Goal: Task Accomplishment & Management: Manage account settings

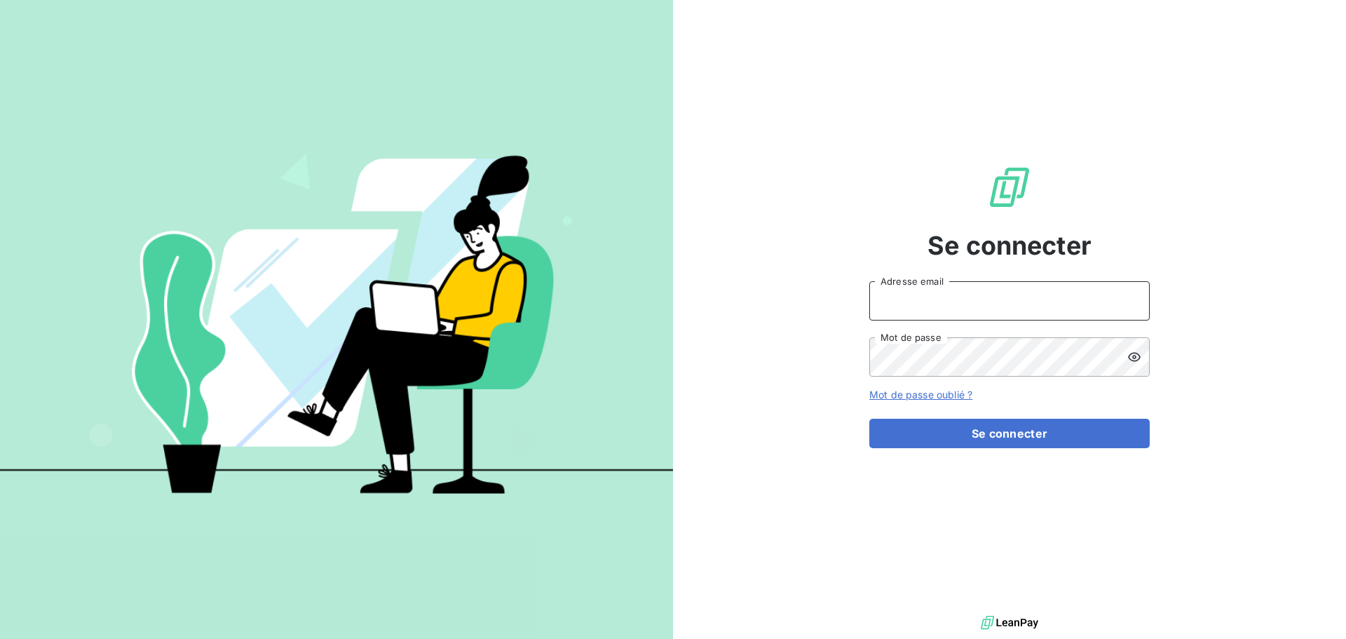
click at [962, 300] on input "Adresse email" at bounding box center [1009, 300] width 280 height 39
type input "[PERSON_NAME][EMAIL_ADDRESS][PERSON_NAME][DOMAIN_NAME]"
click at [869, 419] on button "Se connecter" at bounding box center [1009, 433] width 280 height 29
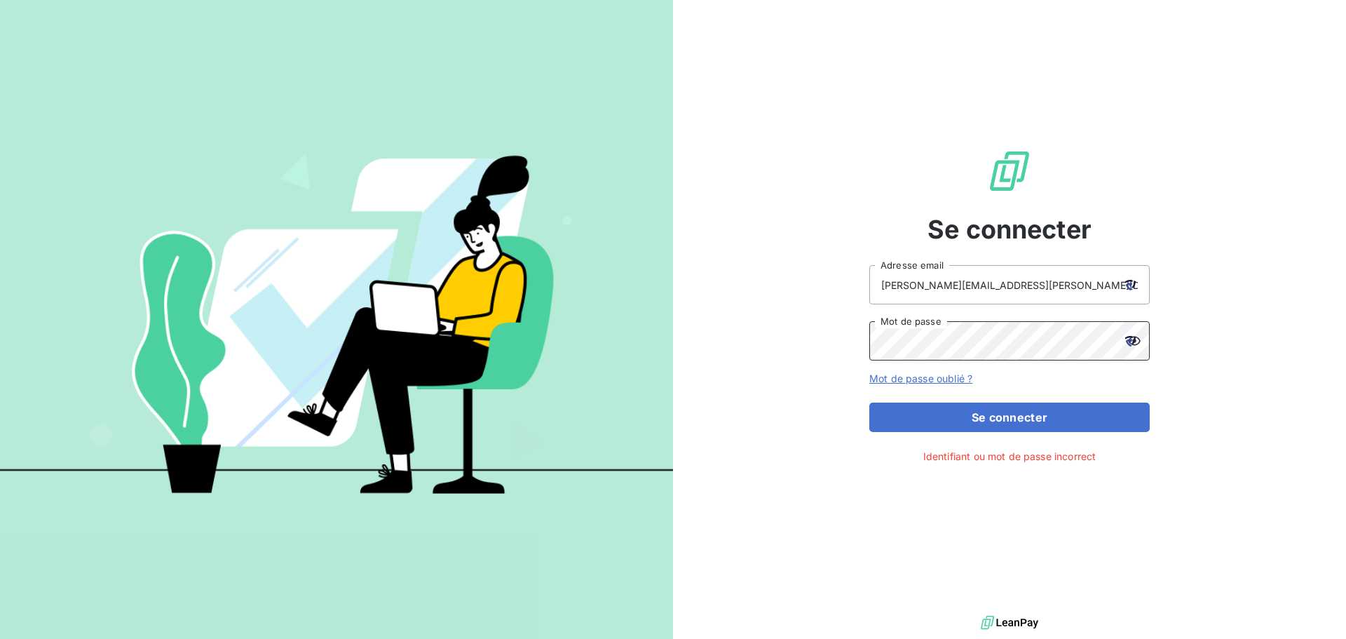
click at [869, 402] on button "Se connecter" at bounding box center [1009, 416] width 280 height 29
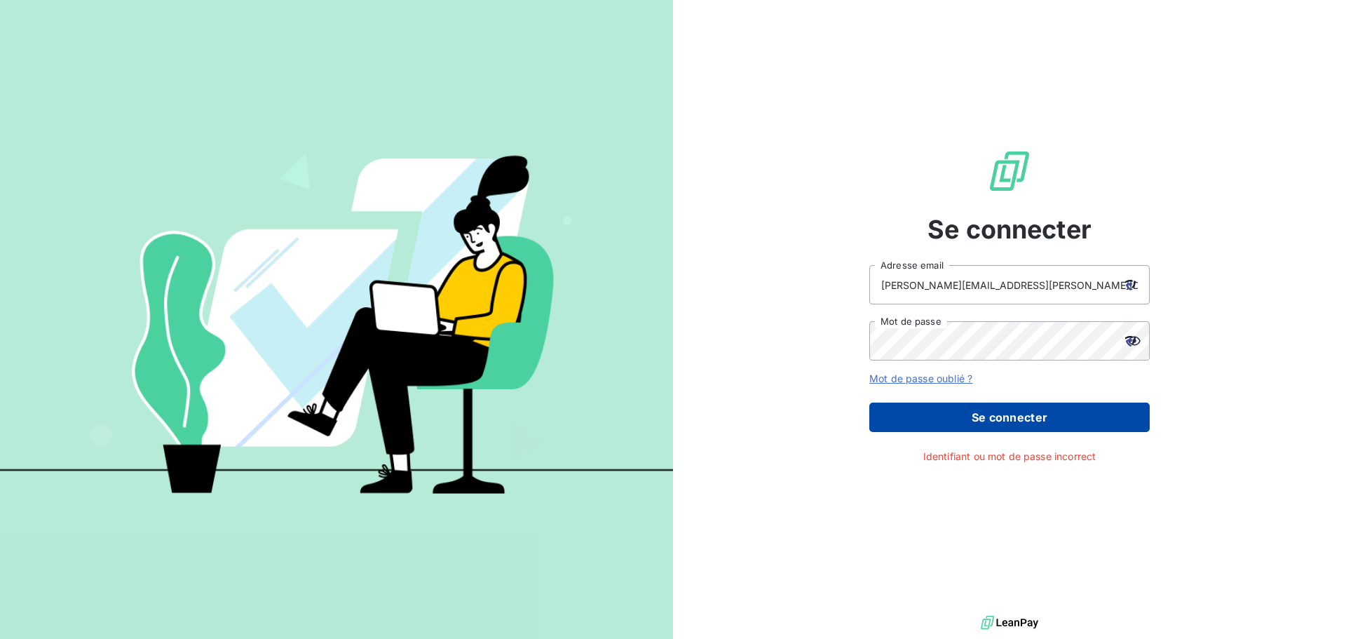
click at [1001, 423] on button "Se connecter" at bounding box center [1009, 416] width 280 height 29
click at [988, 402] on button "Se connecter" at bounding box center [1009, 416] width 280 height 29
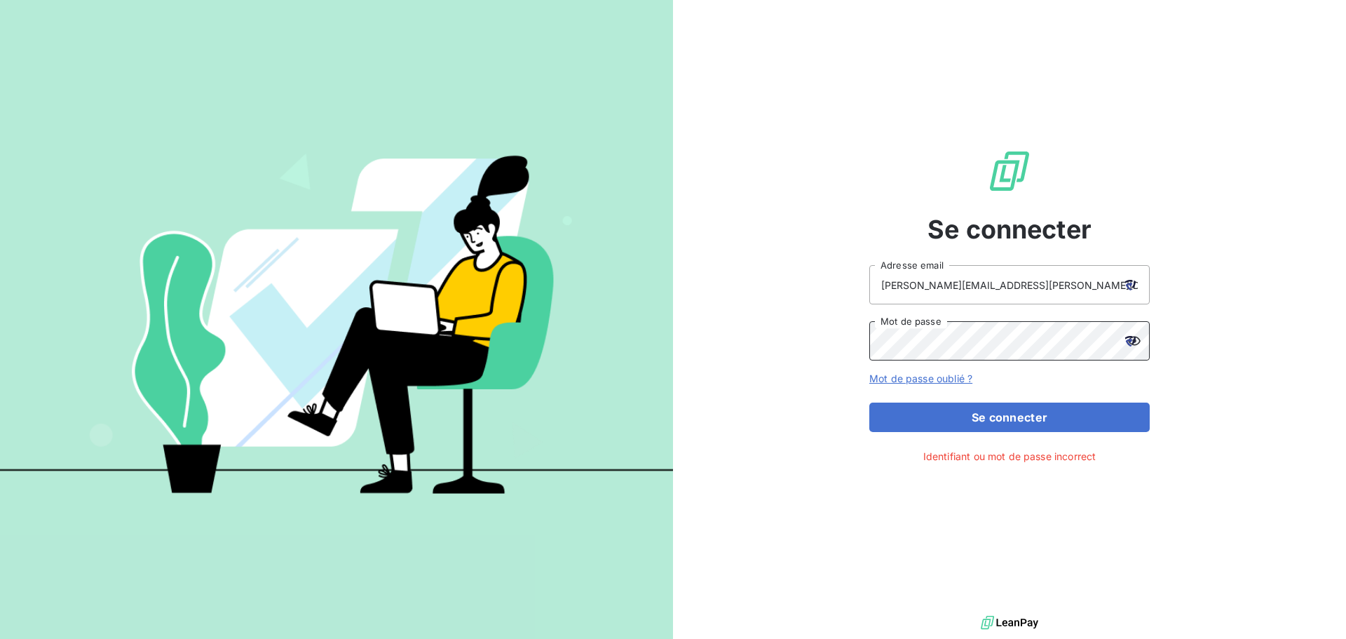
click at [869, 402] on button "Se connecter" at bounding box center [1009, 416] width 280 height 29
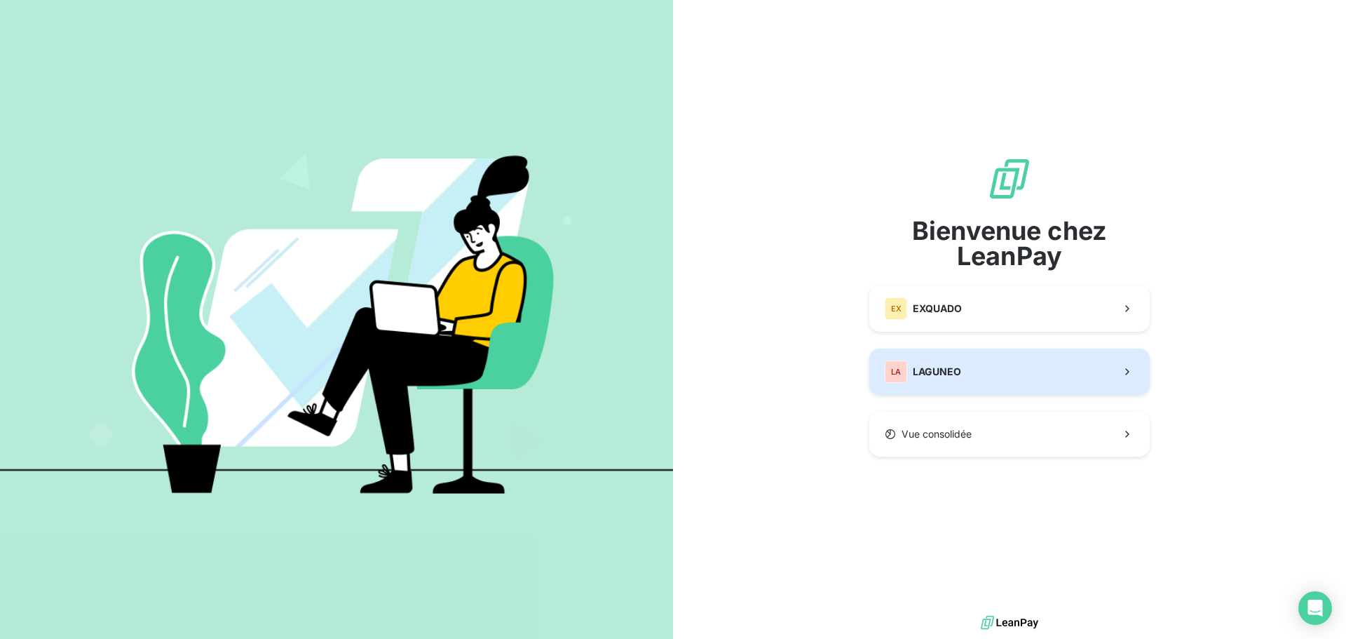
click at [1003, 377] on button "LA LAGUNEO" at bounding box center [1009, 371] width 280 height 46
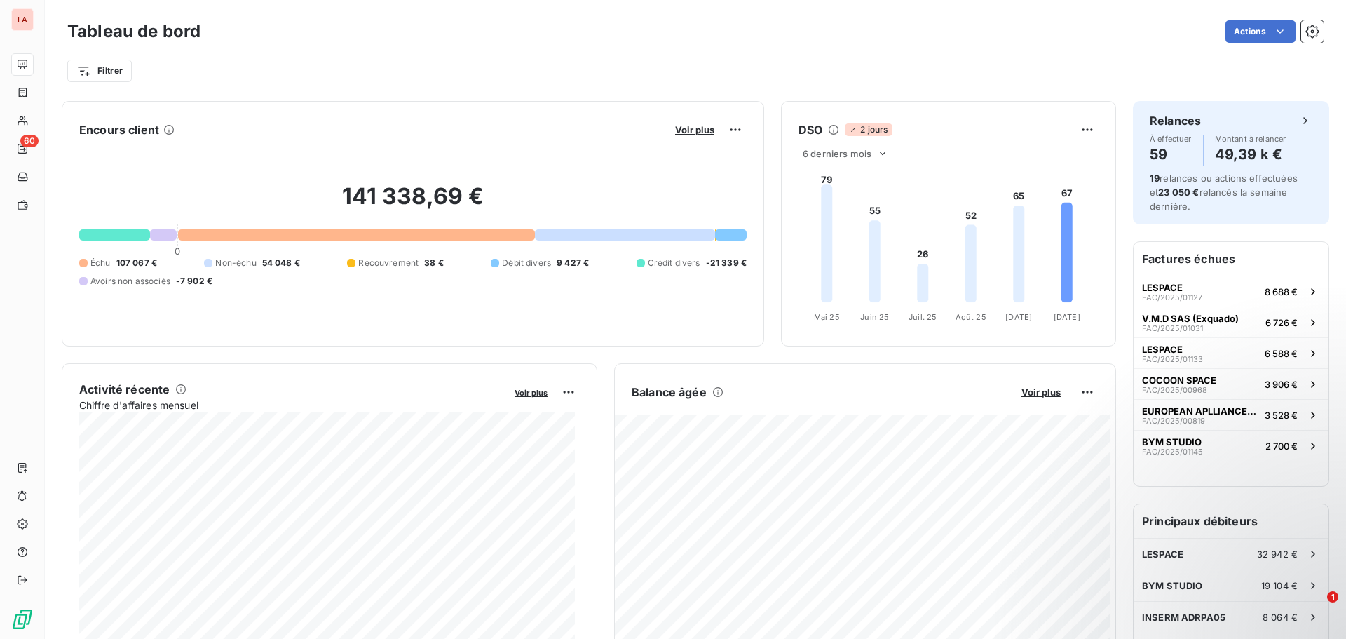
click at [451, 302] on div "141 338,69 € 0 Échu 107 067 € Non-échu 54 048 € Recouvrement 38 € Débit divers …" at bounding box center [412, 235] width 667 height 188
